Goal: Transaction & Acquisition: Purchase product/service

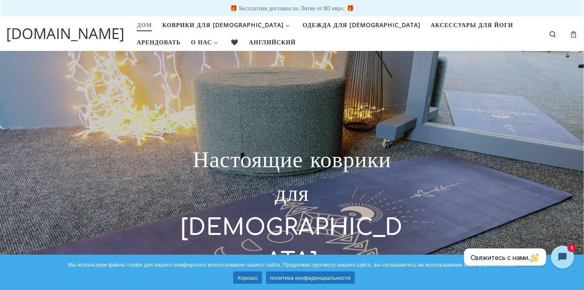
click at [246, 275] on font "Хорошо" at bounding box center [248, 278] width 20 height 6
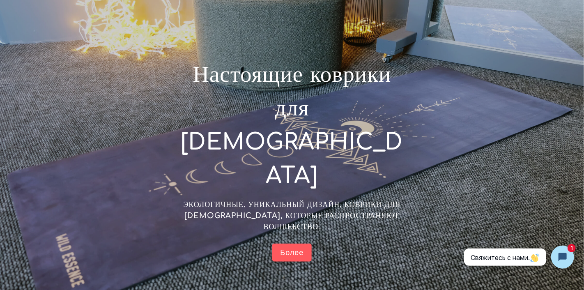
scroll to position [149, 0]
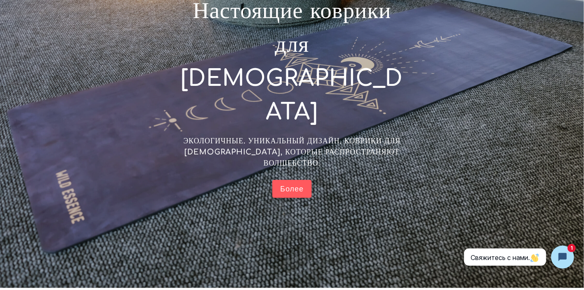
click at [294, 185] on font "Более" at bounding box center [292, 189] width 23 height 8
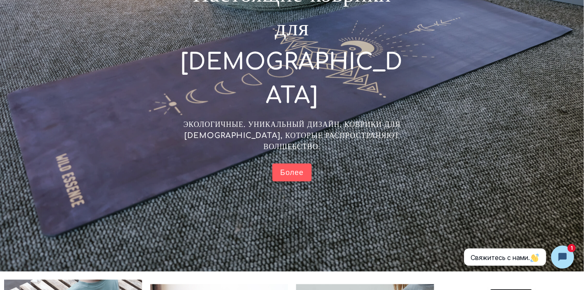
scroll to position [133, 0]
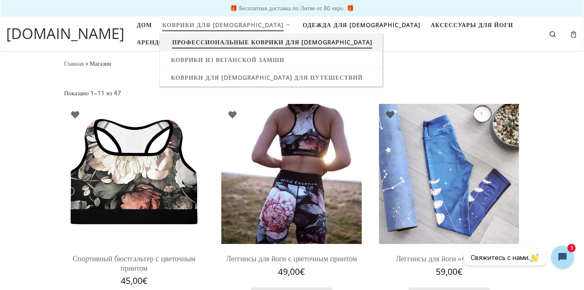
click at [254, 44] on font "Профессиональные коврики для [DEMOGRAPHIC_DATA]" at bounding box center [272, 42] width 201 height 8
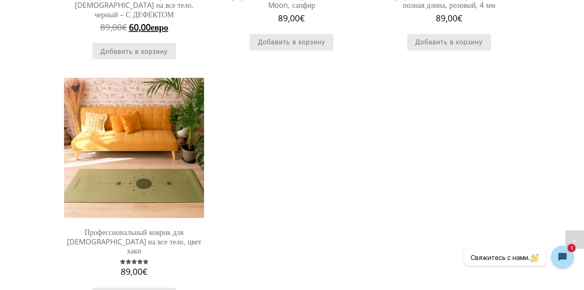
scroll to position [496, 0]
click at [159, 228] on font "Профессиональный коврик для йоги на все тело, цвет хаки" at bounding box center [134, 242] width 135 height 28
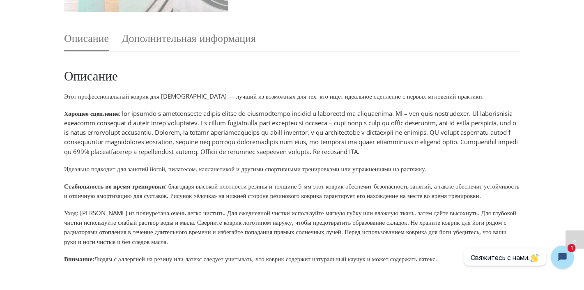
scroll to position [397, 0]
drag, startPoint x: 108, startPoint y: 176, endPoint x: 245, endPoint y: 172, distance: 137.7
click at [245, 172] on div "Описание Этот профессиональный коврик для йоги — лучший из возможных для тех, к…" at bounding box center [292, 217] width 456 height 300
drag, startPoint x: 205, startPoint y: 195, endPoint x: 472, endPoint y: 212, distance: 267.2
click at [472, 200] on p "Стабильность во время тренировки : благодаря высокой плотности резины и толщине…" at bounding box center [292, 190] width 456 height 19
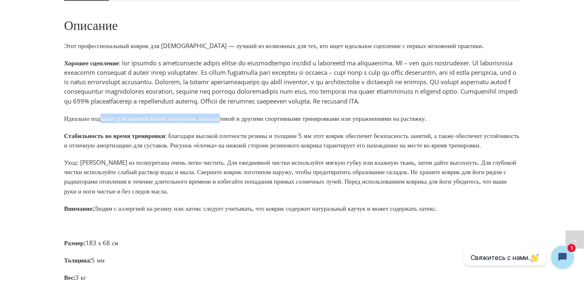
scroll to position [448, 0]
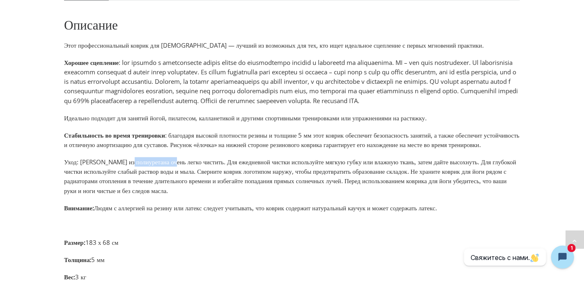
drag, startPoint x: 136, startPoint y: 180, endPoint x: 185, endPoint y: 181, distance: 48.9
click at [185, 181] on font "Уход: Коврик из полиуретана очень легко чистить. Для ежедневной чистки использу…" at bounding box center [290, 176] width 453 height 37
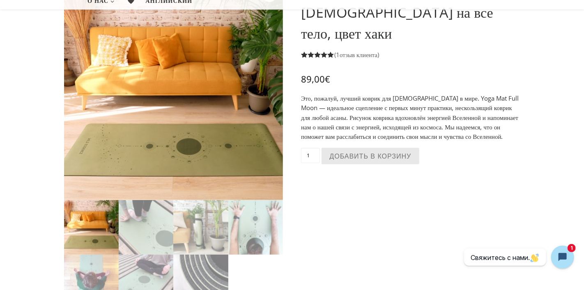
scroll to position [115, 0]
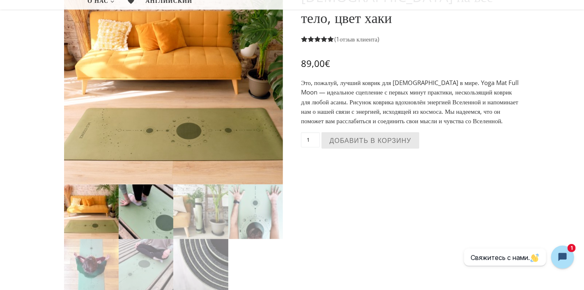
click at [152, 222] on img at bounding box center [146, 212] width 55 height 55
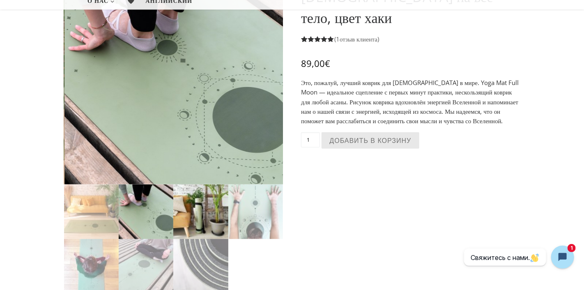
click at [211, 218] on img at bounding box center [200, 212] width 55 height 55
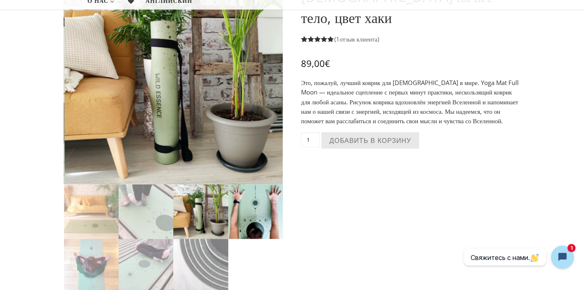
click at [249, 206] on img at bounding box center [256, 212] width 55 height 55
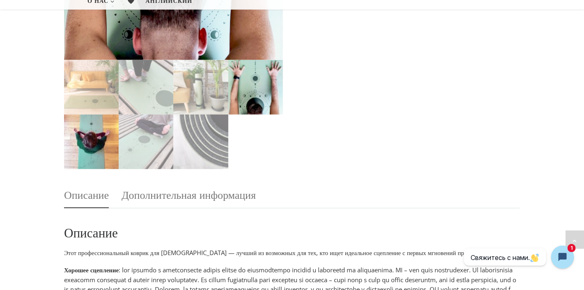
scroll to position [313, 0]
click at [95, 150] on img at bounding box center [91, 141] width 55 height 55
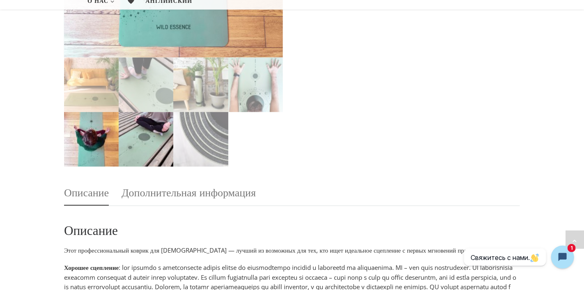
scroll to position [316, 0]
click at [154, 155] on img at bounding box center [146, 139] width 55 height 55
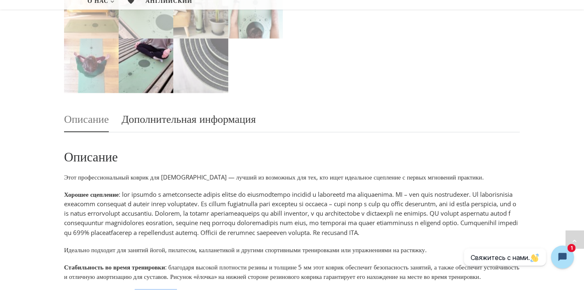
click at [256, 116] on font "Дополнительная информация" at bounding box center [189, 118] width 134 height 15
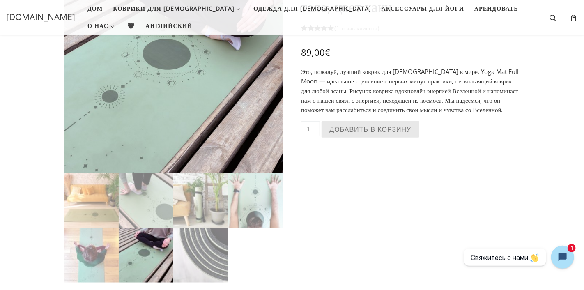
scroll to position [0, 0]
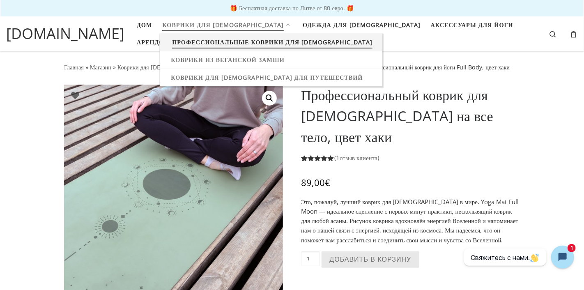
click at [188, 42] on font "Профессиональные коврики для [DEMOGRAPHIC_DATA]" at bounding box center [272, 42] width 201 height 8
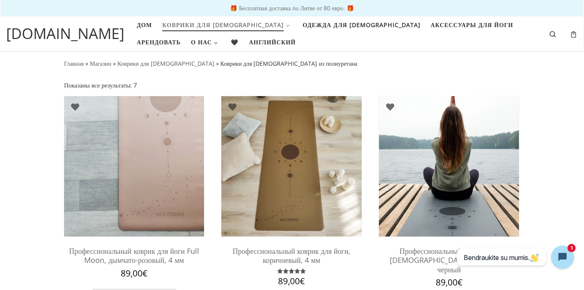
click at [459, 188] on img at bounding box center [449, 166] width 140 height 140
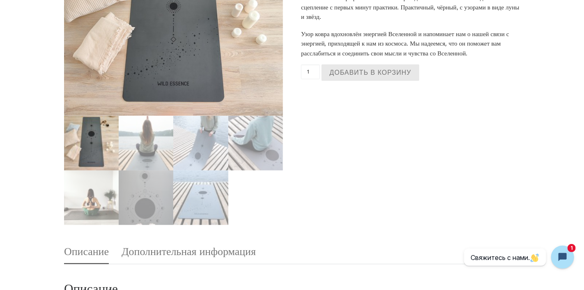
scroll to position [198, 0]
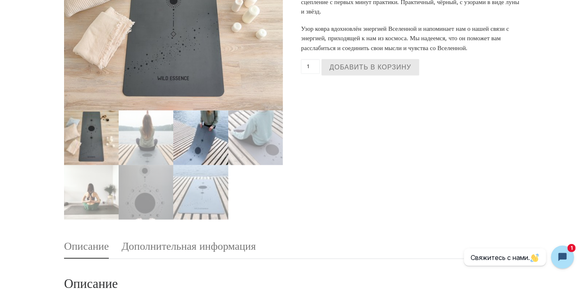
click at [212, 112] on img at bounding box center [200, 138] width 55 height 55
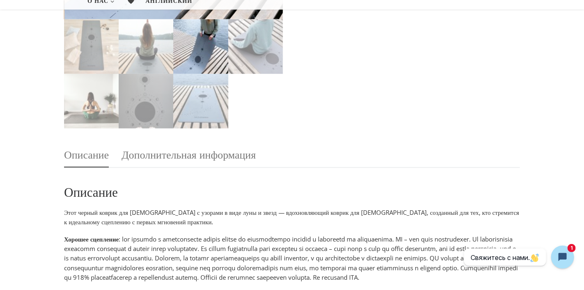
scroll to position [298, 0]
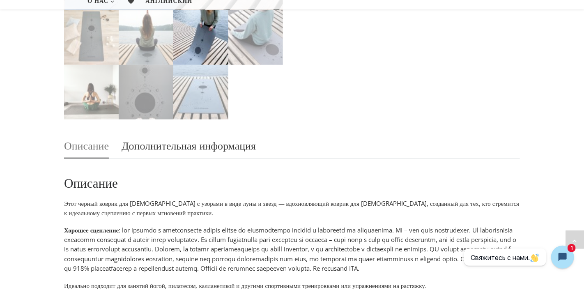
click at [254, 138] on font "Дополнительная информация" at bounding box center [189, 145] width 134 height 15
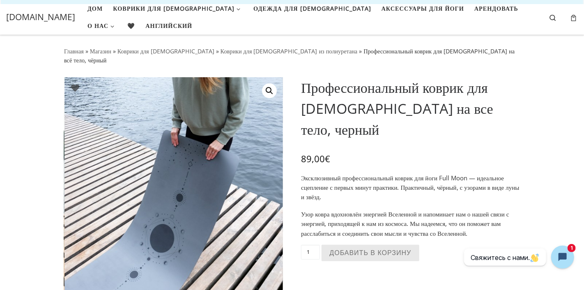
scroll to position [10, 0]
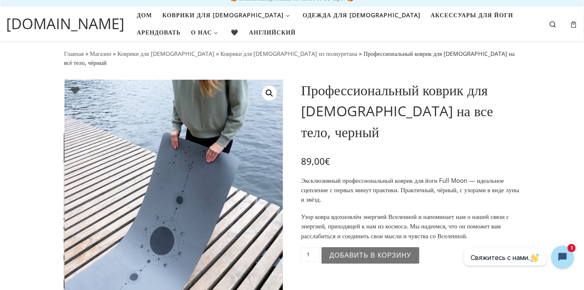
click at [367, 252] on font "Добавить в корзину" at bounding box center [371, 255] width 82 height 7
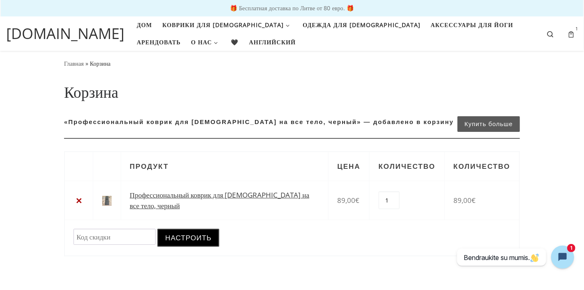
click at [160, 194] on font "Профессиональный коврик для [DEMOGRAPHIC_DATA] на все тело, черный" at bounding box center [220, 200] width 180 height 20
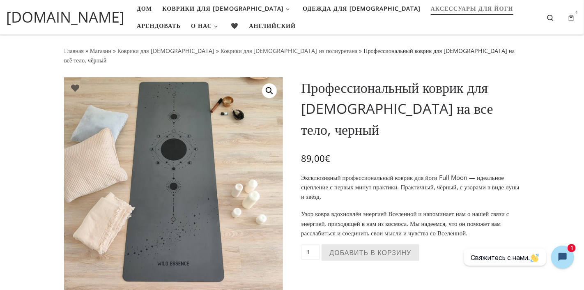
click at [431, 6] on font "Аксессуары для йоги" at bounding box center [472, 9] width 83 height 8
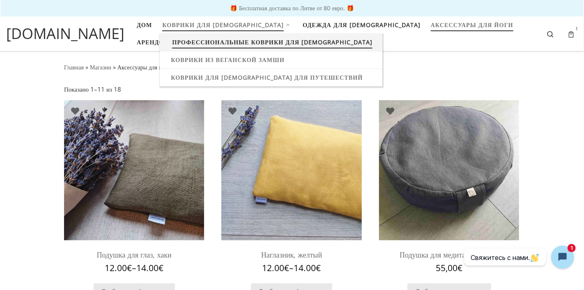
click at [191, 38] on font "Профессиональные коврики для [DEMOGRAPHIC_DATA]" at bounding box center [272, 42] width 201 height 8
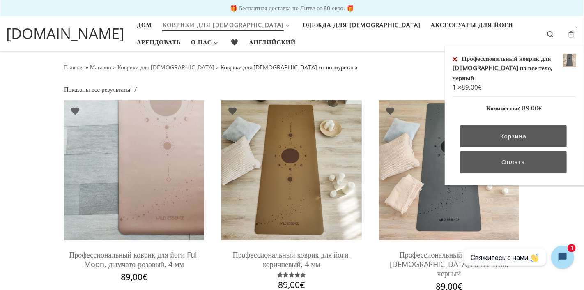
click at [574, 37] on icon at bounding box center [571, 33] width 9 height 9
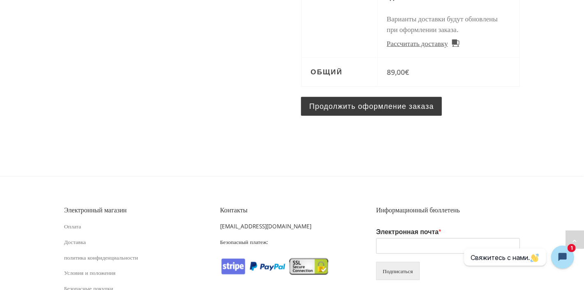
scroll to position [397, 0]
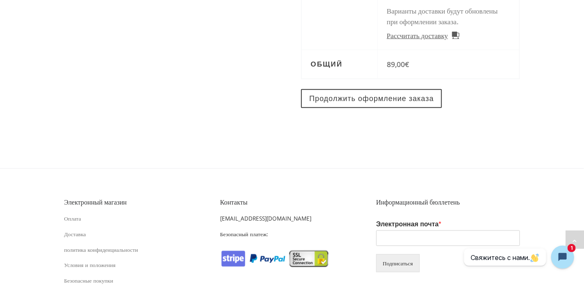
click at [375, 103] on font "Продолжить оформление заказа" at bounding box center [371, 99] width 125 height 8
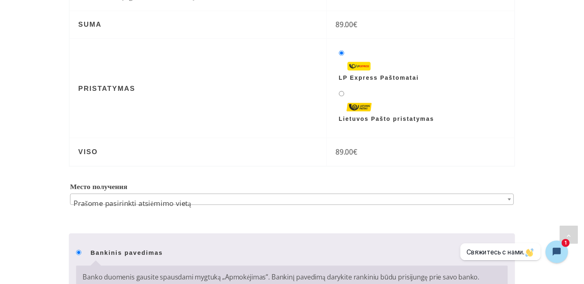
scroll to position [547, 0]
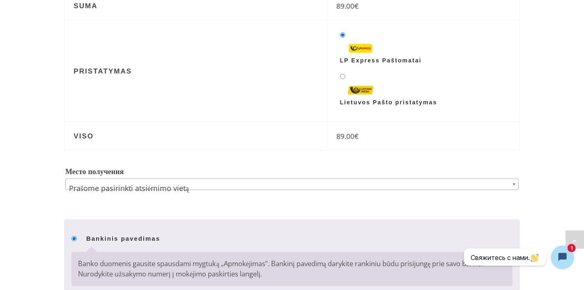
click at [111, 187] on span "Prašome pasirinkti atsiėmimo vietą" at bounding box center [292, 188] width 453 height 19
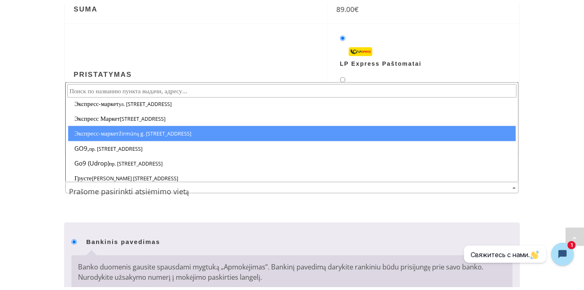
scroll to position [247, 0]
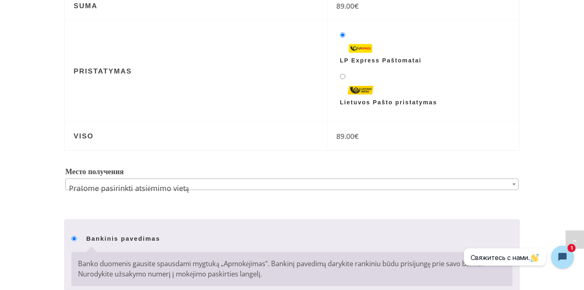
click at [37, 158] on div "Главная » Оплата Оплата У вас есть код скидки? Нажмите здесь и введите код. Ски…" at bounding box center [292, 0] width 584 height 999
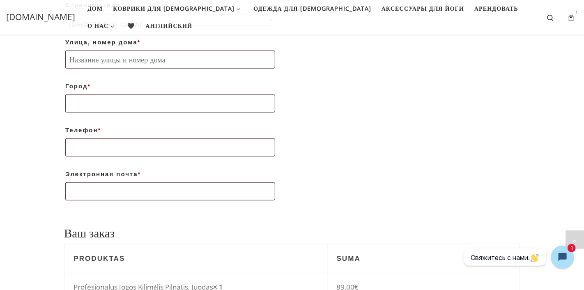
scroll to position [0, 0]
